Goal: Task Accomplishment & Management: Use online tool/utility

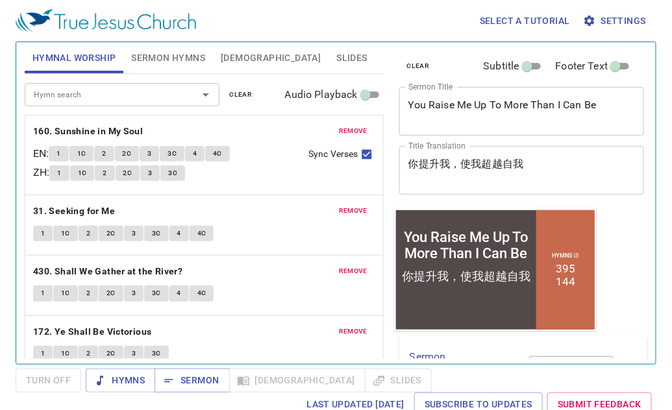
click at [240, 89] on span "clear" at bounding box center [241, 95] width 23 height 12
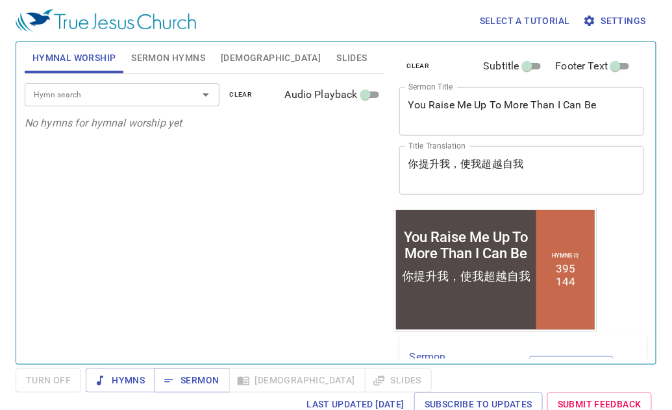
click at [149, 59] on span "Sermon Hymns" at bounding box center [168, 58] width 74 height 16
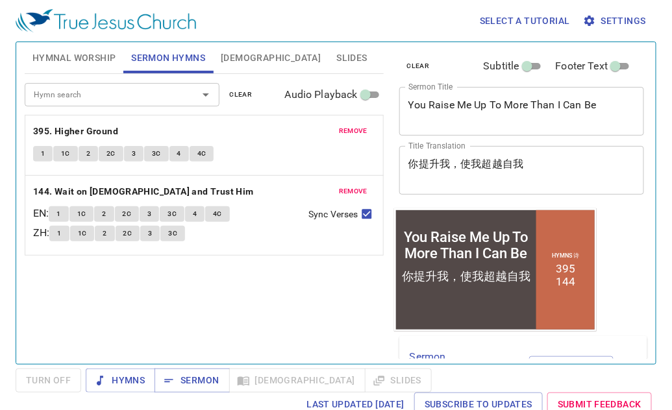
click at [247, 76] on div "Hymn search Hymn search clear Audio Playback" at bounding box center [204, 95] width 359 height 42
click at [244, 91] on span "clear" at bounding box center [241, 95] width 23 height 12
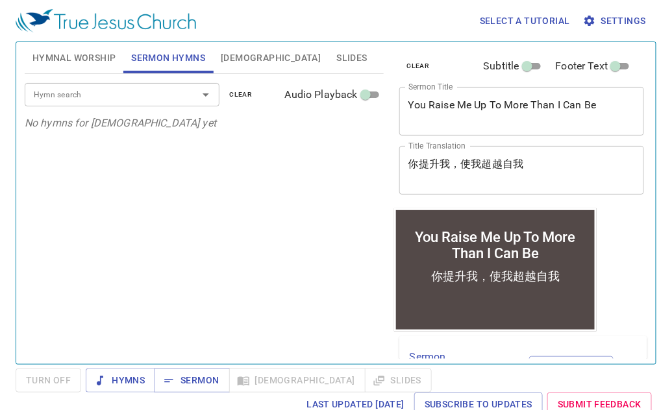
click at [423, 60] on span "clear" at bounding box center [418, 66] width 23 height 12
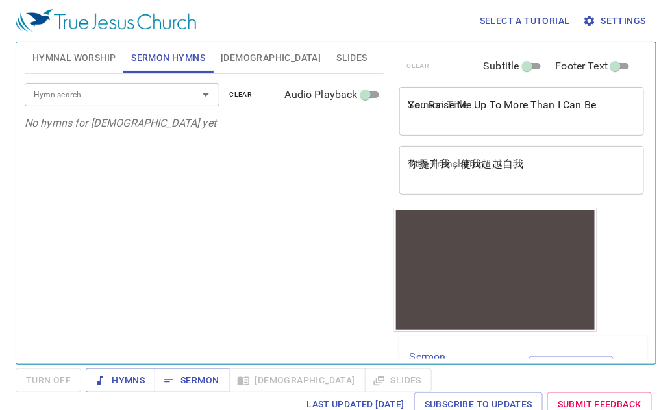
click at [53, 166] on div "Hymn search Hymn search clear Audio Playback No hymns for sermon yet" at bounding box center [204, 213] width 359 height 279
click at [438, 176] on textarea "你提升我，使我超越自我" at bounding box center [521, 170] width 227 height 25
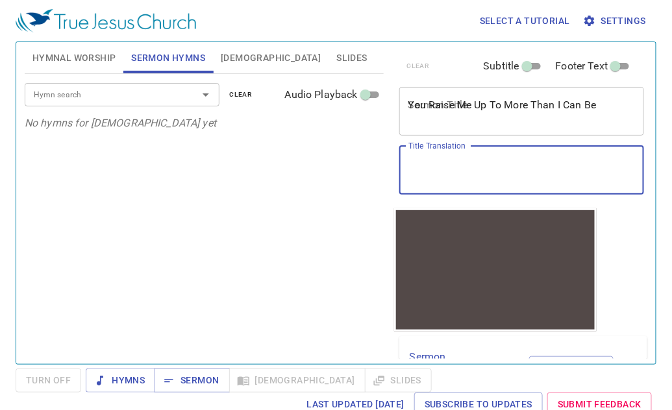
paste textarea "你的信心在哪里？"
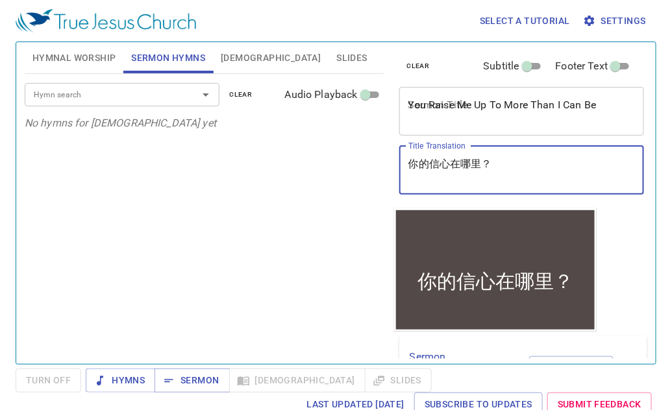
type textarea "你的信心在哪里？"
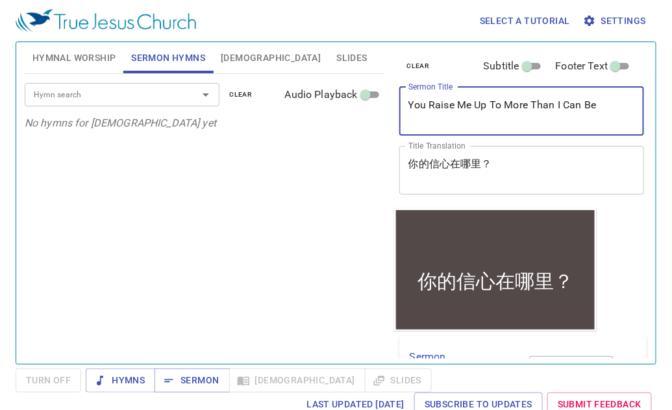
click at [450, 106] on textarea "You Raise Me Up To More Than I Can Be" at bounding box center [521, 111] width 227 height 25
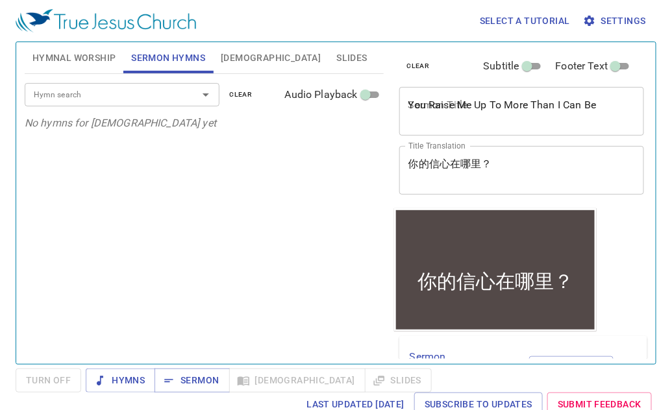
click at [40, 242] on div "Hymn search Hymn search clear Audio Playback No hymns for sermon yet" at bounding box center [204, 213] width 359 height 279
click at [453, 121] on textarea "You Raise Me Up To More Than I Can Be" at bounding box center [521, 111] width 227 height 25
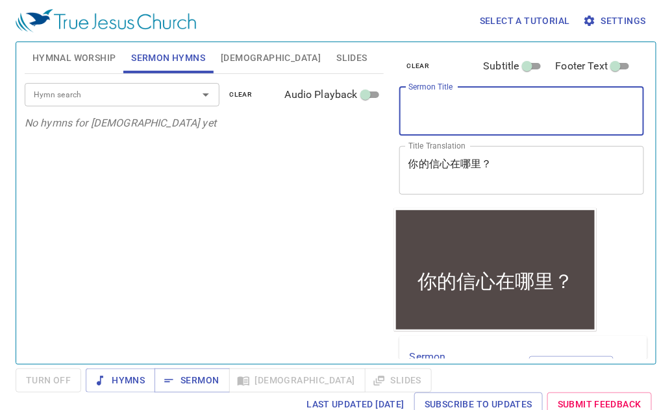
paste textarea "Where is Your Faith?"
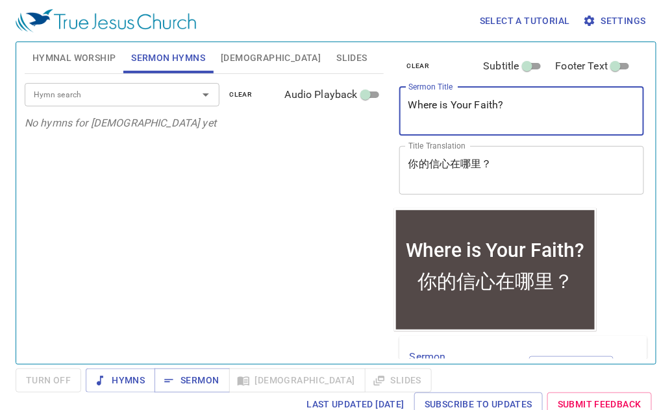
type textarea "Where is Your Faith?"
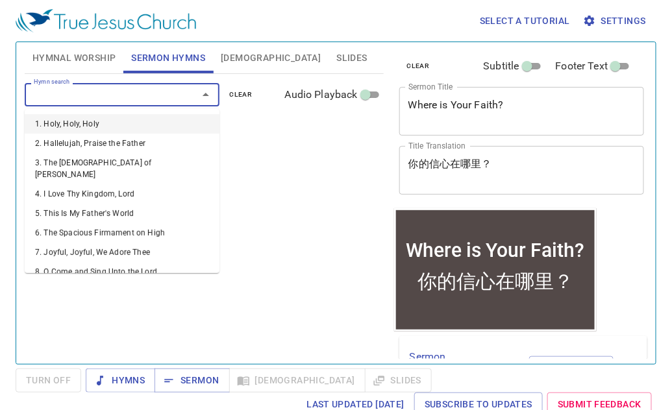
click at [104, 99] on input "Hymn search" at bounding box center [103, 94] width 149 height 15
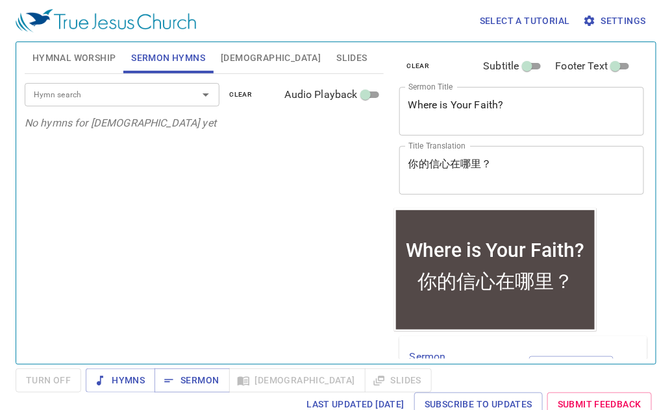
click at [40, 177] on div "Hymn search Hymn search clear Audio Playback No hymns for sermon yet" at bounding box center [204, 213] width 359 height 279
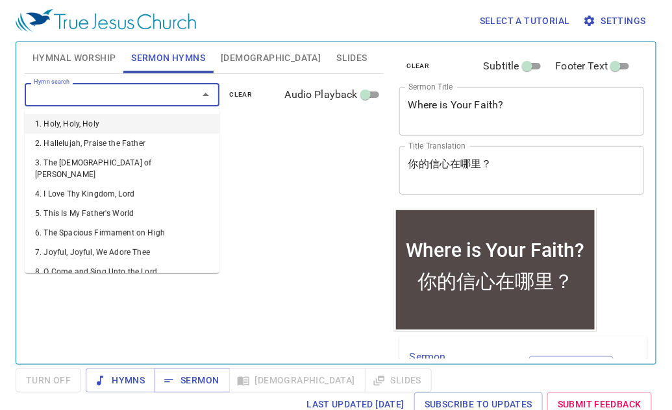
click at [131, 89] on input "Hymn search" at bounding box center [103, 94] width 149 height 15
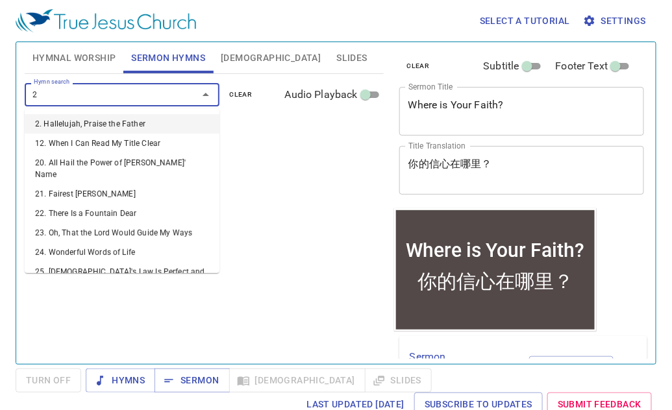
type input "24"
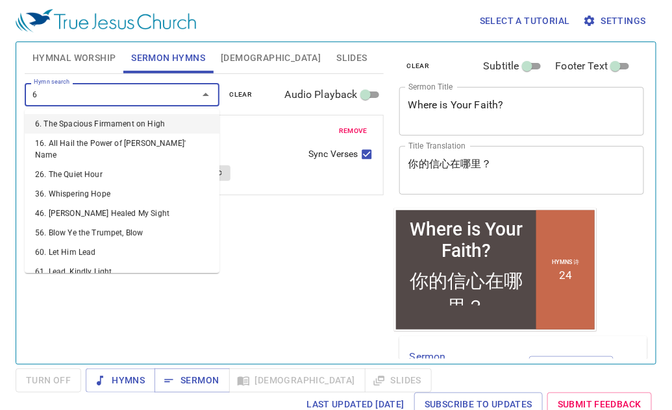
type input "62"
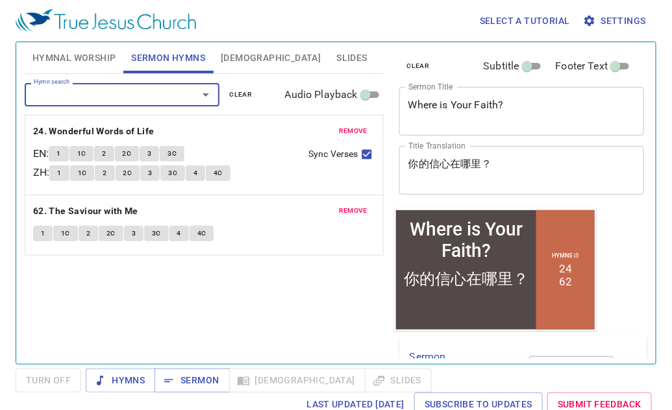
click at [99, 57] on span "Hymnal Worship" at bounding box center [74, 58] width 84 height 16
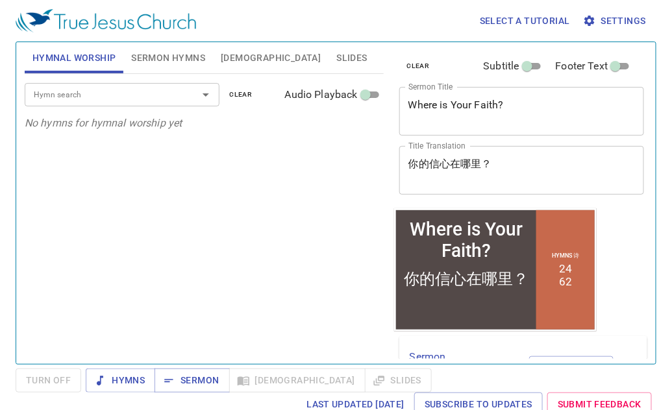
click at [103, 88] on input "Hymn search" at bounding box center [103, 94] width 149 height 15
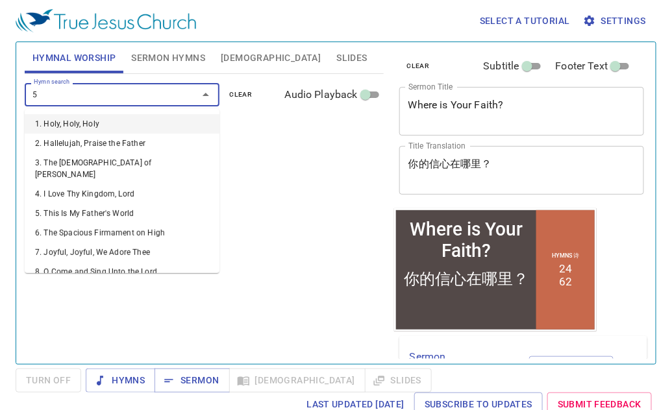
type input "58"
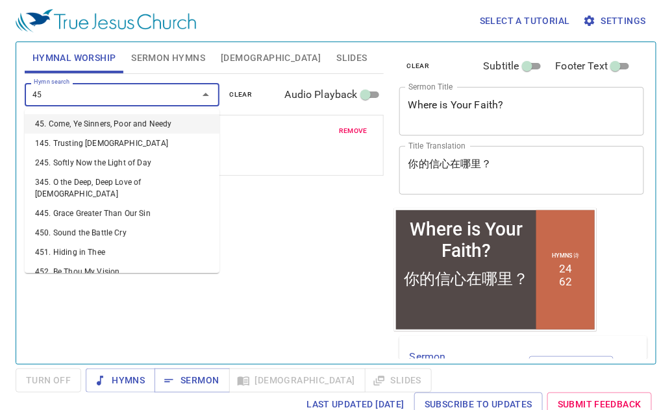
type input "452"
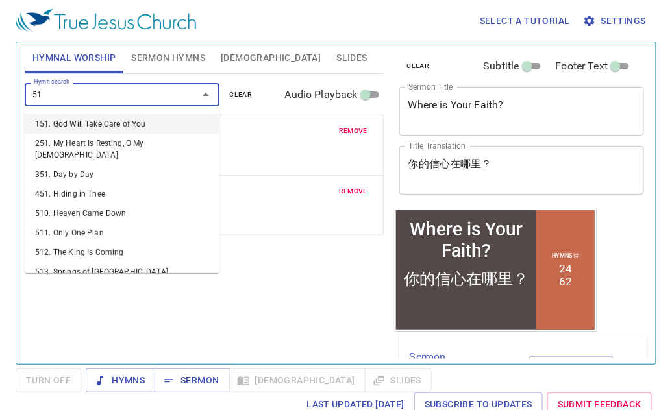
type input "514"
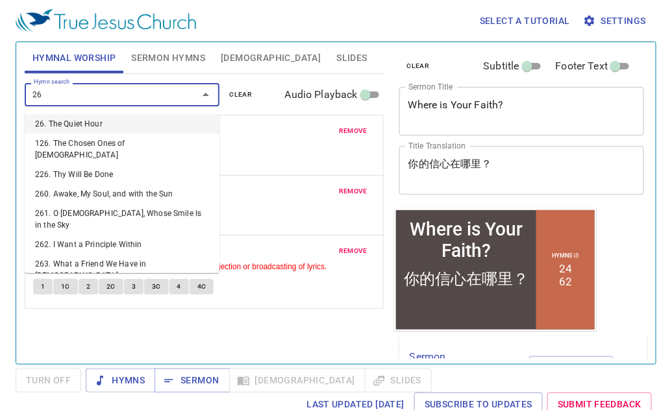
type input "263"
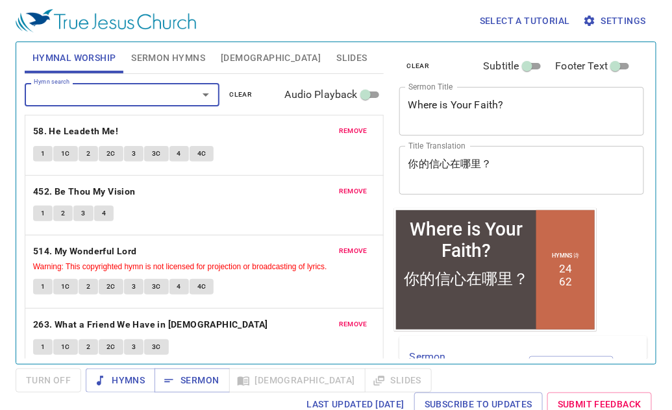
click at [154, 63] on span "Sermon Hymns" at bounding box center [168, 58] width 74 height 16
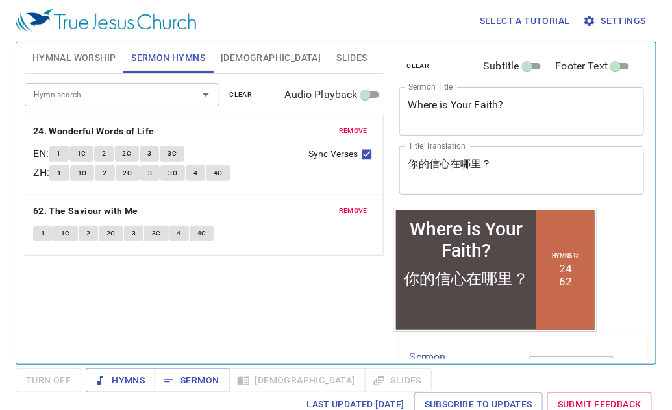
click at [336, 53] on span "Slides" at bounding box center [351, 58] width 31 height 16
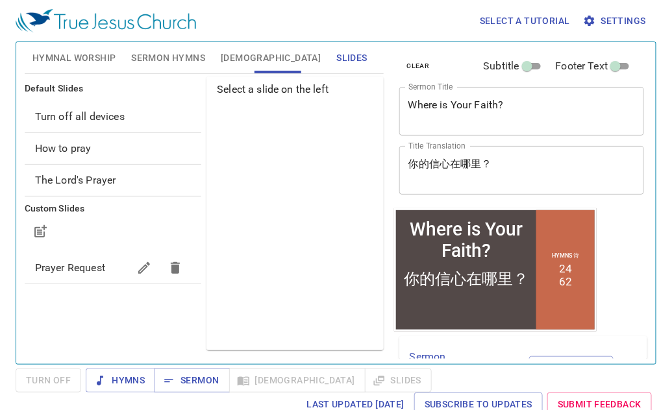
click at [86, 341] on div "Default Slides Turn off all devices How to pray The Lord's Prayer Custom Slides…" at bounding box center [113, 213] width 182 height 279
click at [66, 267] on span "Prayer Request" at bounding box center [70, 268] width 70 height 12
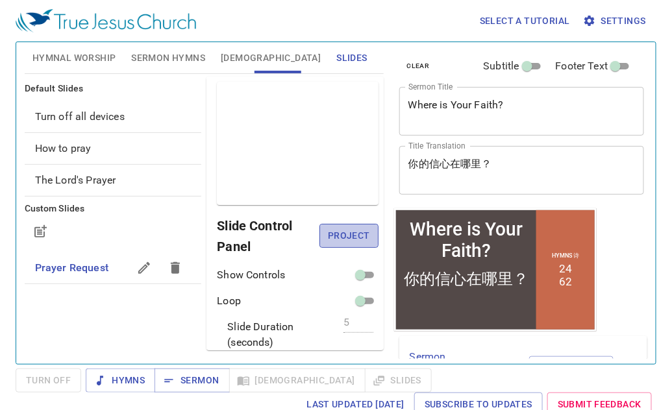
click at [356, 235] on span "Project" at bounding box center [349, 236] width 38 height 16
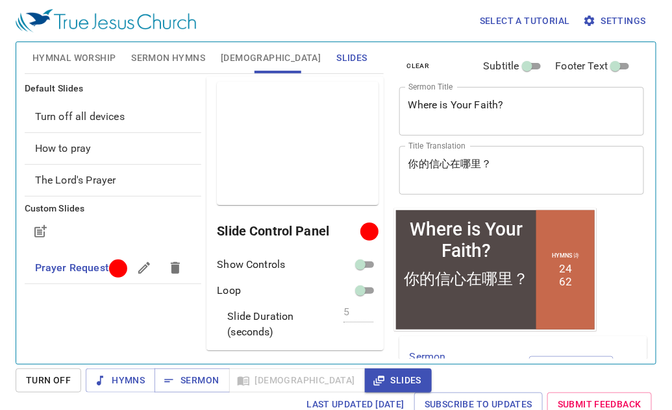
click at [27, 336] on div "Default Slides Turn off all devices How to pray The Lord's Prayer Custom Slides…" at bounding box center [113, 213] width 182 height 279
click at [132, 379] on span "Hymns" at bounding box center [120, 381] width 49 height 16
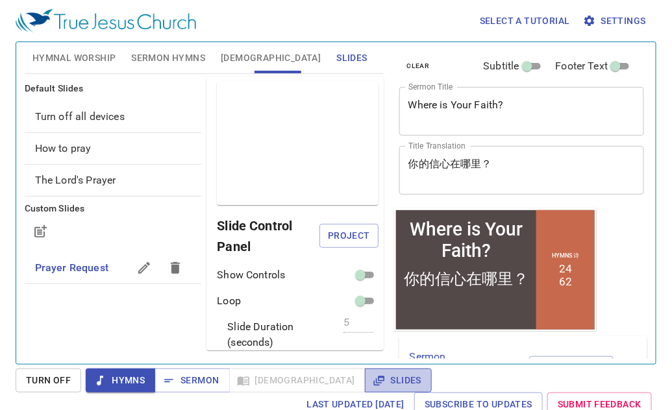
click at [375, 376] on span "Slides" at bounding box center [398, 381] width 46 height 16
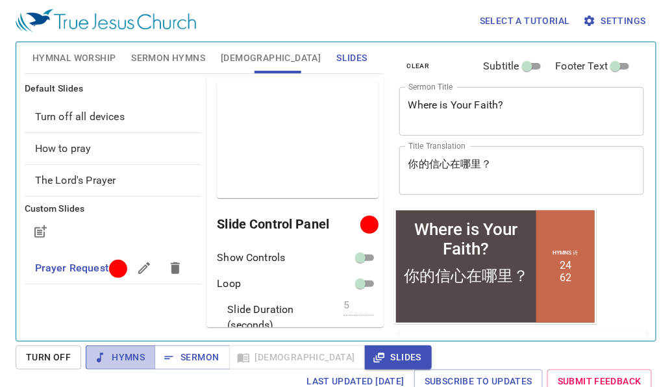
click at [138, 354] on span "Hymns" at bounding box center [120, 357] width 49 height 16
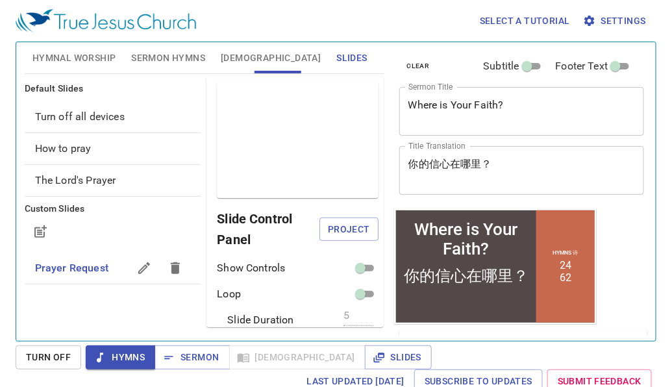
click at [83, 53] on span "Hymnal Worship" at bounding box center [74, 58] width 84 height 16
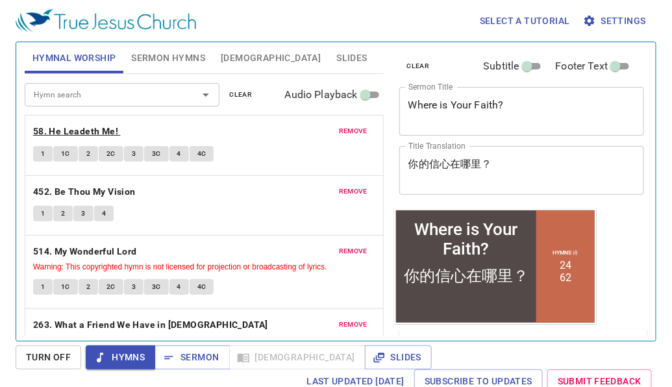
click at [88, 132] on b "58. He Leadeth Me!" at bounding box center [75, 131] width 85 height 16
click at [43, 154] on span "1" at bounding box center [43, 154] width 4 height 12
click at [182, 357] on span "Sermon" at bounding box center [192, 357] width 54 height 16
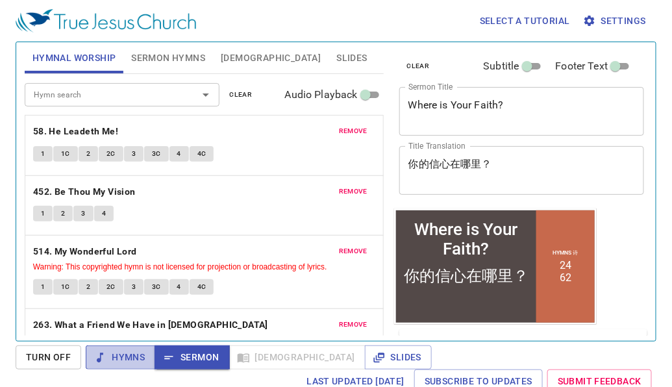
click at [144, 354] on span "Hymns" at bounding box center [120, 357] width 49 height 16
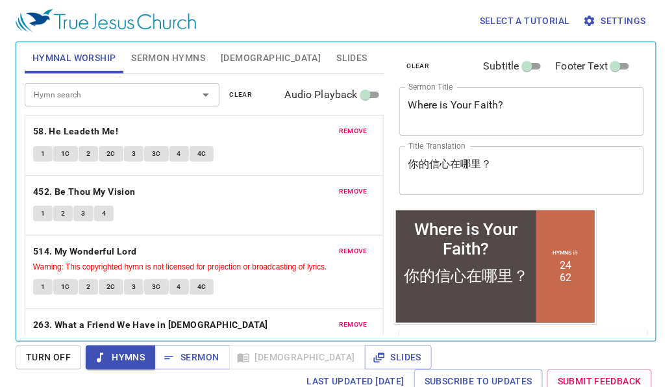
click at [125, 354] on span "Hymns" at bounding box center [120, 357] width 49 height 16
click at [92, 130] on b "58. He Leadeth Me!" at bounding box center [75, 131] width 85 height 16
click at [35, 365] on span "Turn Off" at bounding box center [48, 357] width 45 height 16
click at [124, 365] on span "Hymns" at bounding box center [120, 357] width 49 height 16
click at [43, 157] on span "1" at bounding box center [43, 154] width 4 height 12
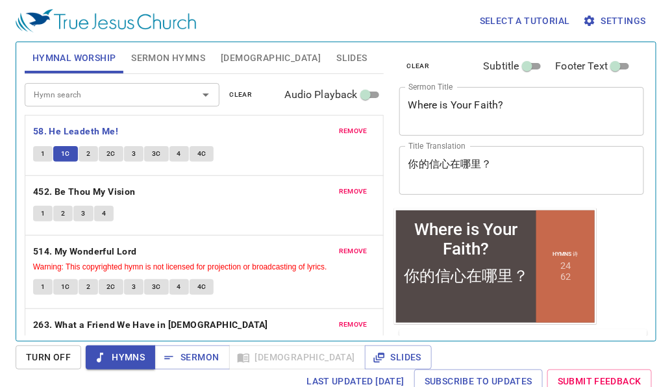
click at [196, 223] on div "1 2 3 4" at bounding box center [204, 215] width 342 height 19
click at [114, 160] on button "2C" at bounding box center [111, 154] width 25 height 16
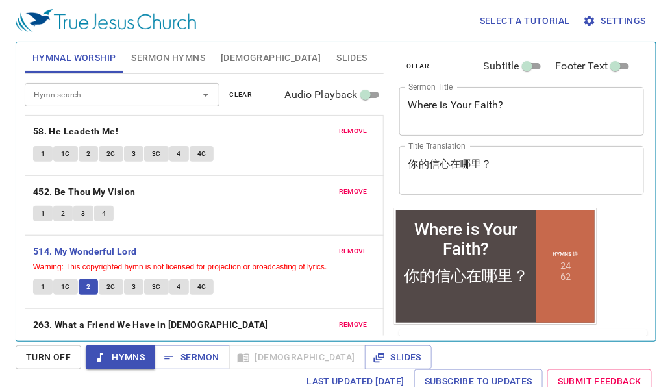
scroll to position [34, 0]
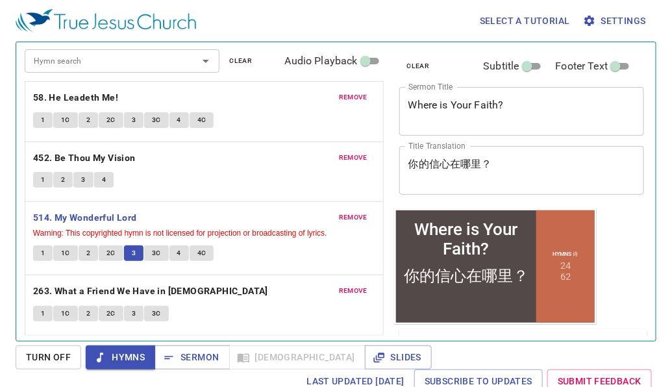
click at [157, 256] on span "3C" at bounding box center [156, 253] width 9 height 12
click at [174, 254] on button "4" at bounding box center [178, 253] width 19 height 16
click at [197, 251] on span "4C" at bounding box center [201, 253] width 9 height 12
click at [169, 297] on b "263. What a Friend We Have in [DEMOGRAPHIC_DATA]" at bounding box center [150, 291] width 235 height 16
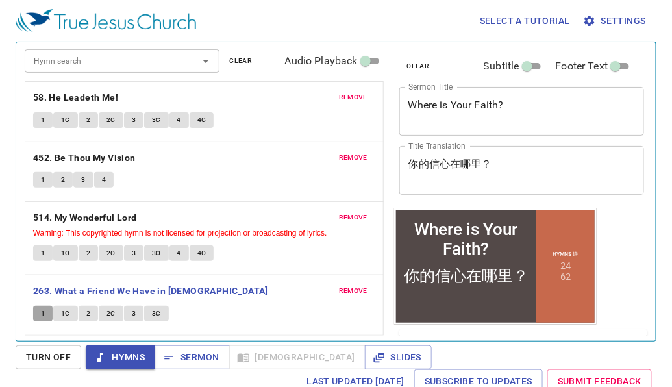
click at [36, 314] on button "1" at bounding box center [42, 314] width 19 height 16
click at [63, 315] on span "1C" at bounding box center [65, 314] width 9 height 12
click at [108, 315] on span "2C" at bounding box center [110, 314] width 9 height 12
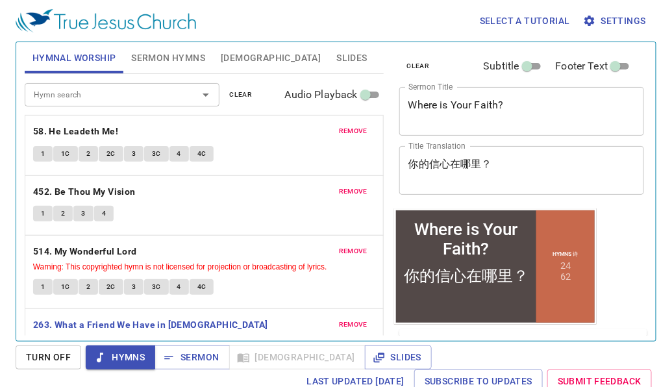
scroll to position [34, 0]
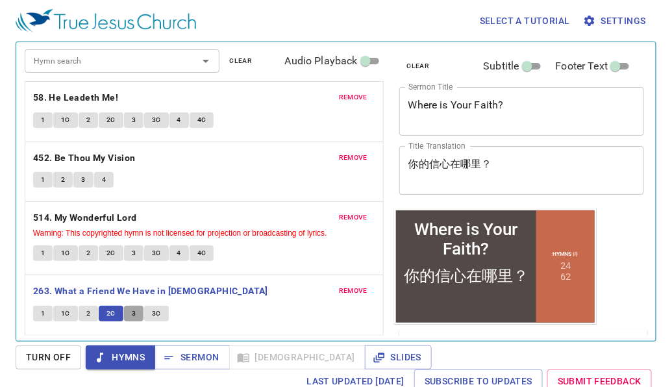
click at [132, 312] on span "3" at bounding box center [134, 314] width 4 height 12
click at [147, 315] on button "3C" at bounding box center [156, 314] width 25 height 16
click at [315, 260] on div "1 1C 2 2C 3 3C 4 4C" at bounding box center [204, 254] width 342 height 19
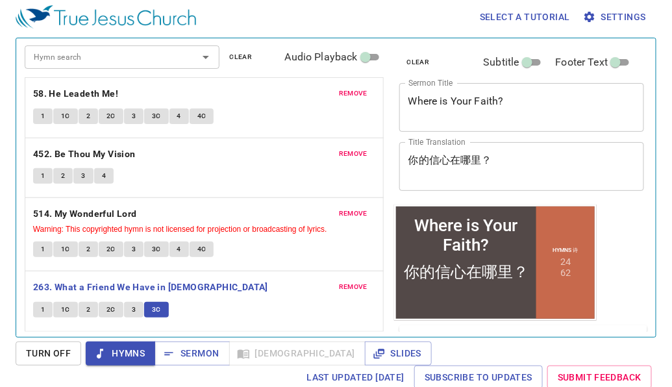
scroll to position [6, 0]
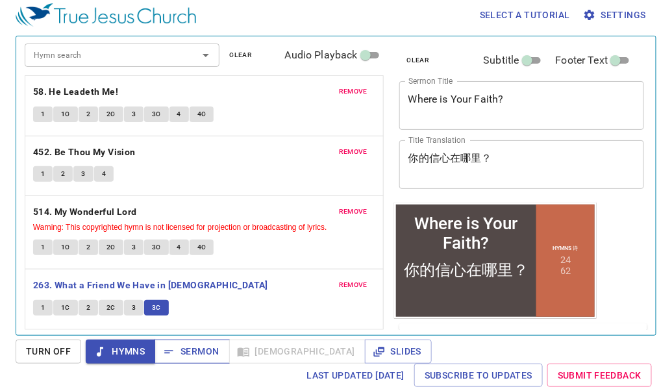
click at [211, 351] on span "Sermon" at bounding box center [192, 351] width 54 height 16
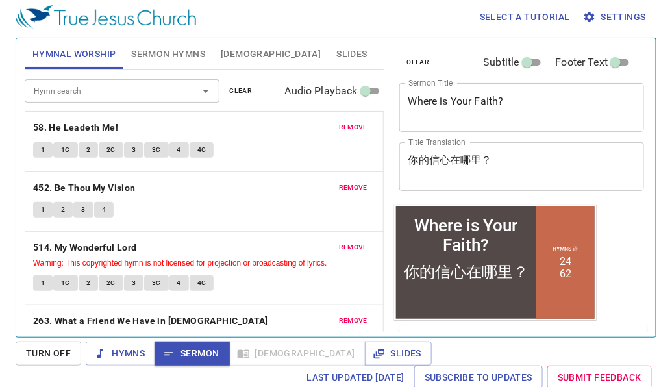
scroll to position [0, 0]
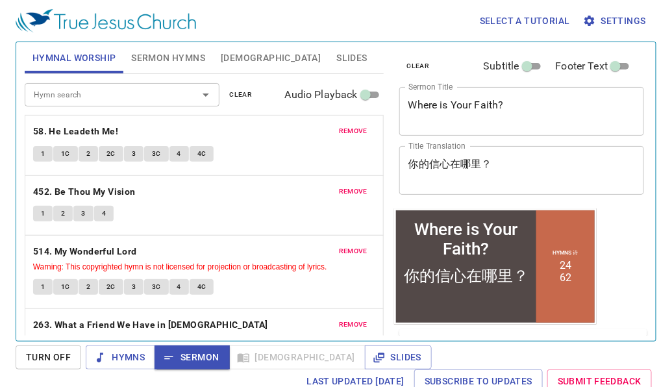
click at [183, 75] on div "Hymn search Hymn search clear Audio Playback" at bounding box center [204, 95] width 359 height 42
click at [187, 66] on button "Sermon Hymns" at bounding box center [168, 57] width 90 height 31
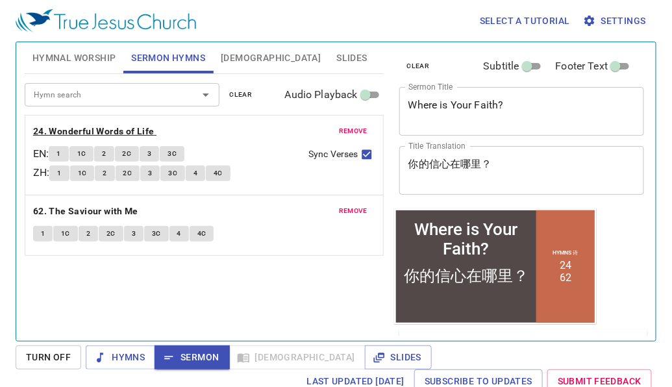
click at [117, 127] on b "24. Wonderful Words of Life" at bounding box center [93, 131] width 121 height 16
drag, startPoint x: 68, startPoint y: 158, endPoint x: 76, endPoint y: 287, distance: 129.5
click at [76, 287] on div "Hymn search Hymn search clear Audio Playback remove 24. Wonderful Words of Life…" at bounding box center [204, 202] width 359 height 256
click at [68, 153] on button "1" at bounding box center [58, 154] width 19 height 16
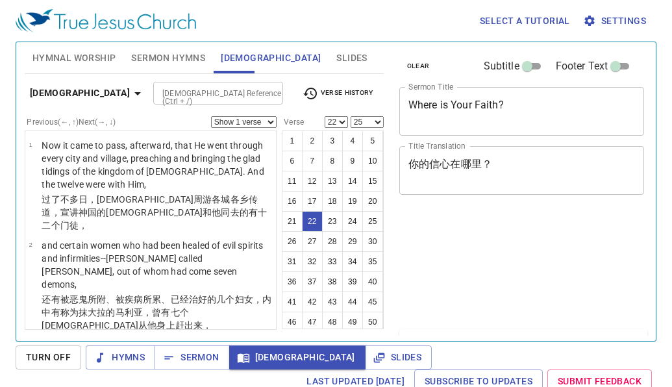
select select "22"
select select "25"
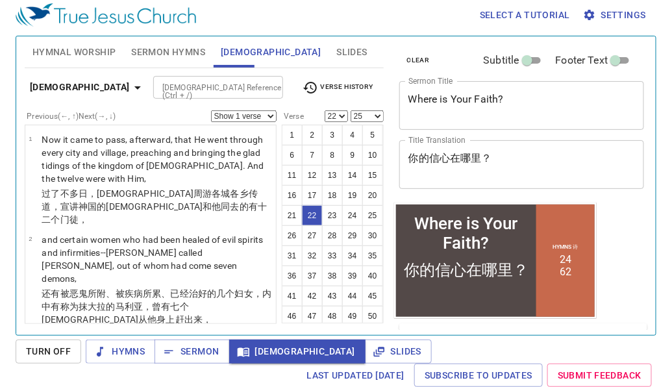
scroll to position [1562, 0]
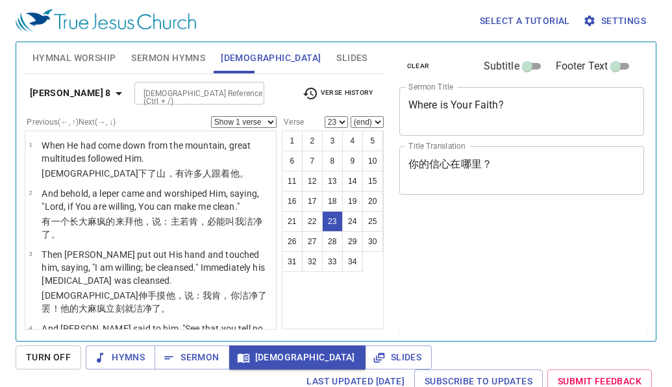
select select "23"
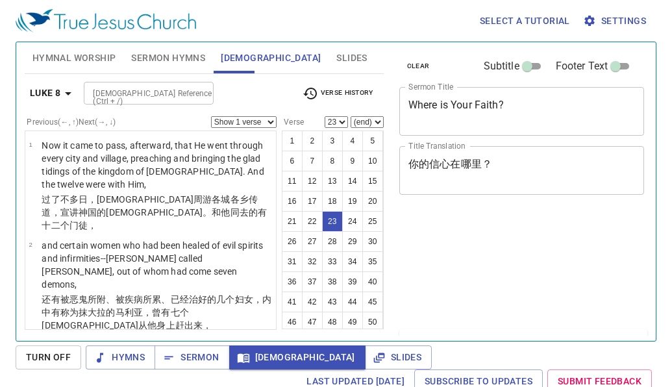
select select "23"
select select "26"
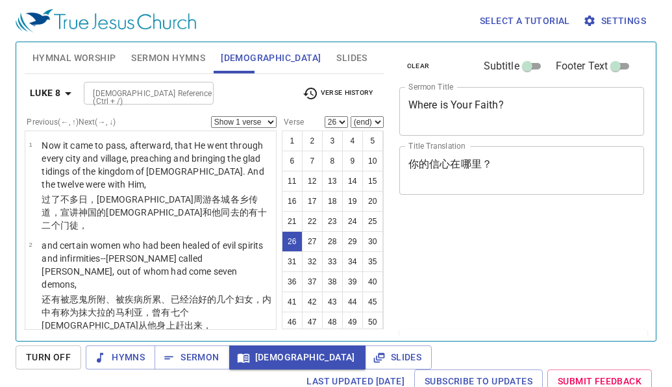
scroll to position [6, 0]
select select "25"
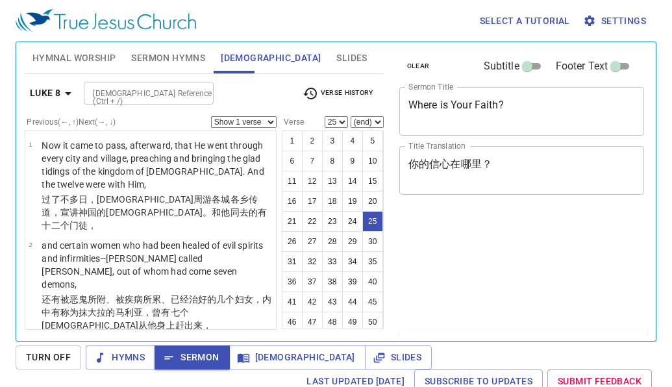
select select "25"
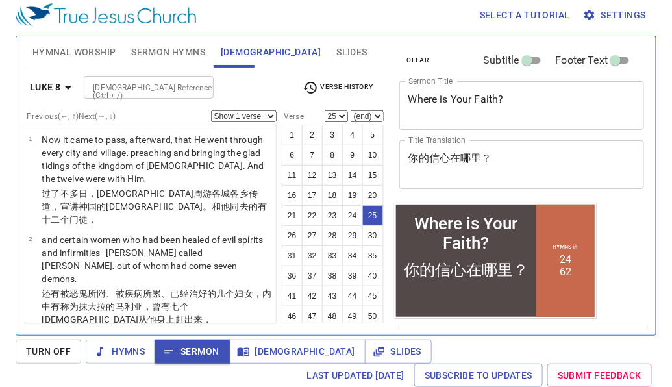
scroll to position [1744, 0]
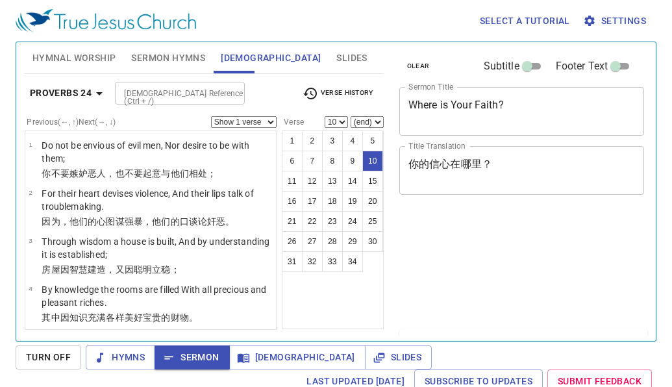
select select "10"
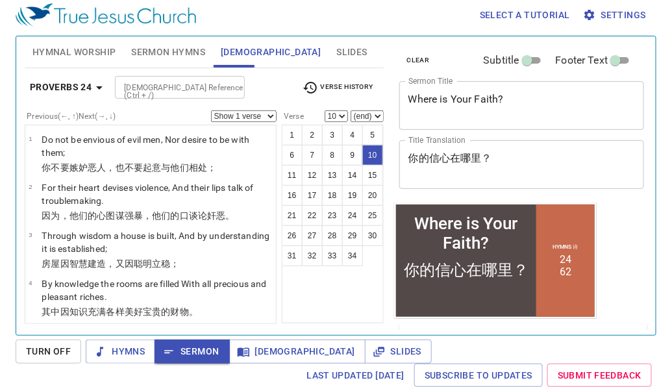
scroll to position [362, 0]
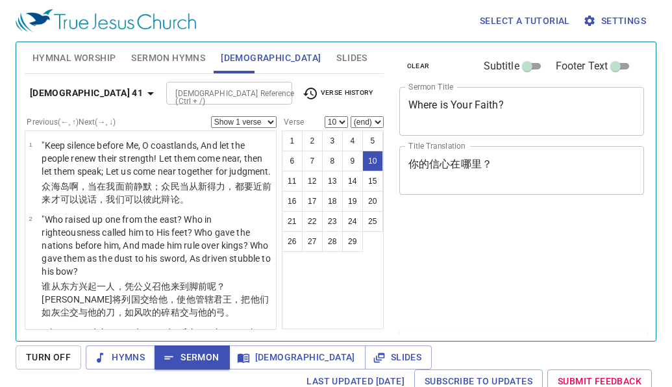
select select "10"
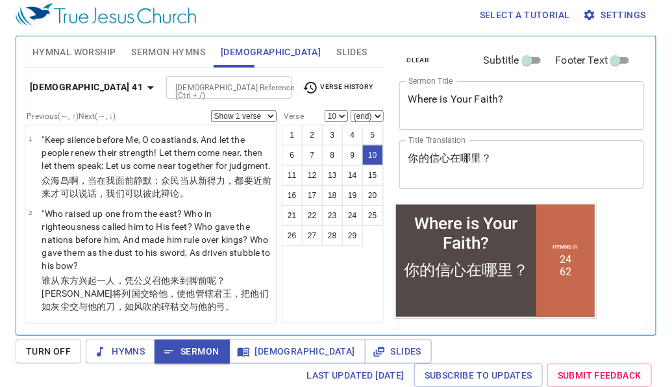
scroll to position [615, 0]
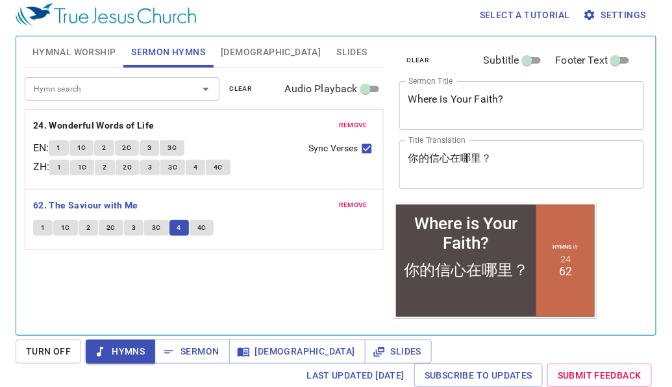
scroll to position [6, 0]
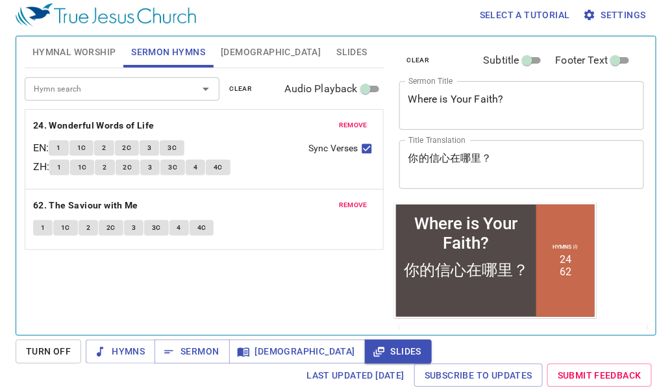
scroll to position [6, 0]
